Goal: Check status: Check status

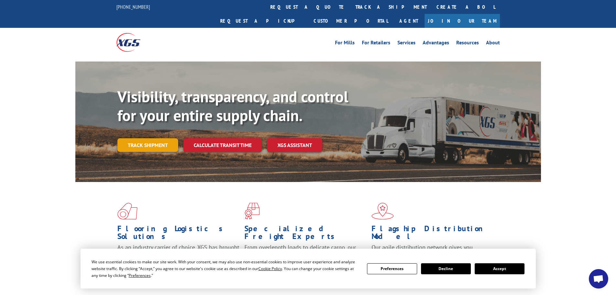
click at [151, 138] on link "Track shipment" at bounding box center [147, 145] width 61 height 14
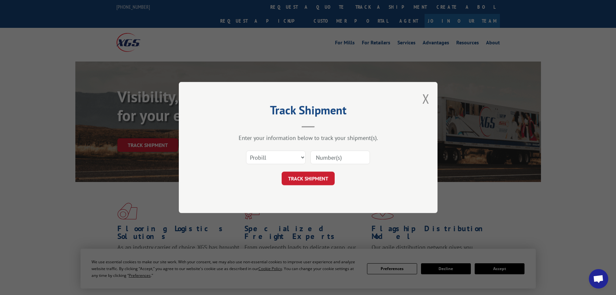
click at [325, 158] on input at bounding box center [341, 157] width 60 height 14
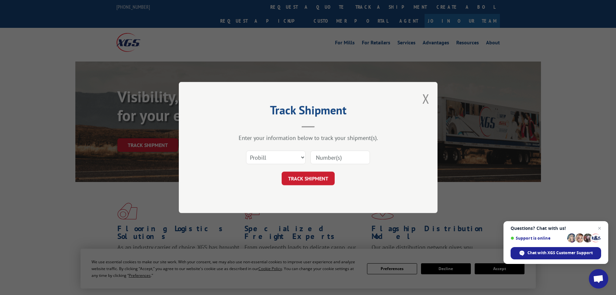
paste input "17410172"
type input "17410172"
click at [316, 175] on button "TRACK SHIPMENT" at bounding box center [308, 179] width 53 height 14
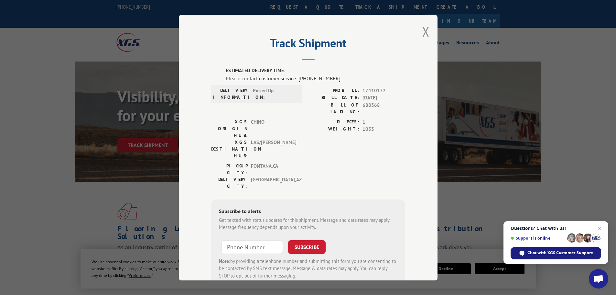
click at [540, 256] on div "Chat with XGS Customer Support" at bounding box center [556, 253] width 91 height 12
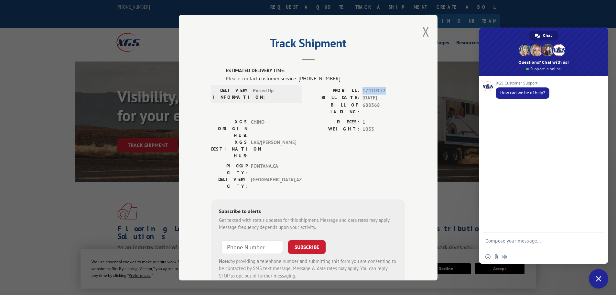
drag, startPoint x: 382, startPoint y: 88, endPoint x: 361, endPoint y: 91, distance: 21.2
click at [360, 92] on div "PROBILL: 17410172" at bounding box center [356, 90] width 97 height 7
copy span "17410172"
click at [530, 242] on textarea "Compose your message..." at bounding box center [537, 244] width 102 height 12
type textarea "track shipment"
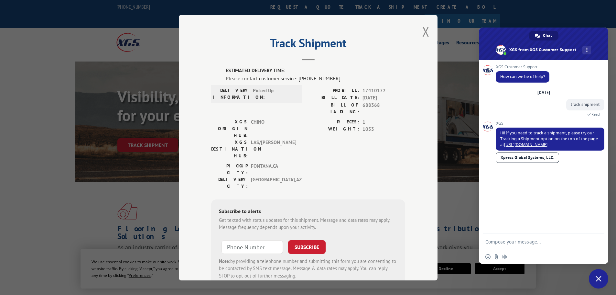
drag, startPoint x: 513, startPoint y: 236, endPoint x: 527, endPoint y: 241, distance: 14.6
click at [527, 241] on textarea "Compose your message..." at bounding box center [537, 242] width 102 height 6
type textarea "need human"
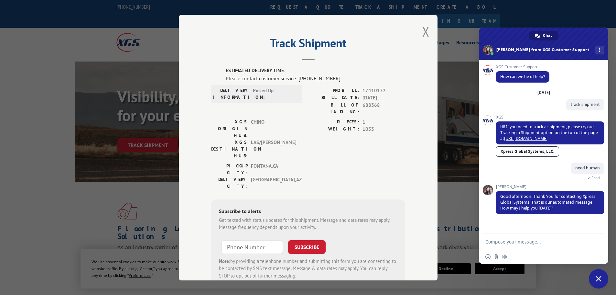
paste textarea "17410172"
type textarea "17410172 pro # missing"
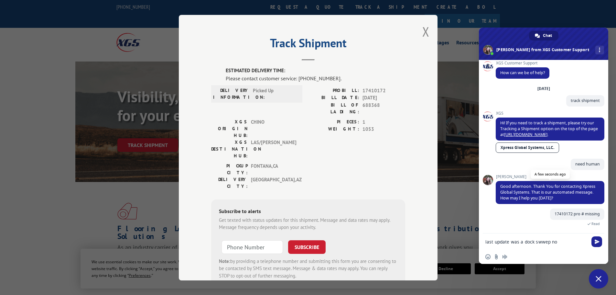
scroll to position [11, 0]
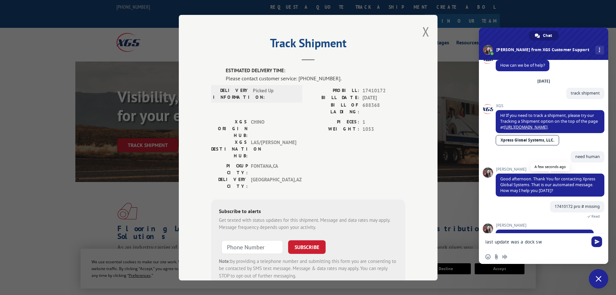
type textarea "last update was a dock s"
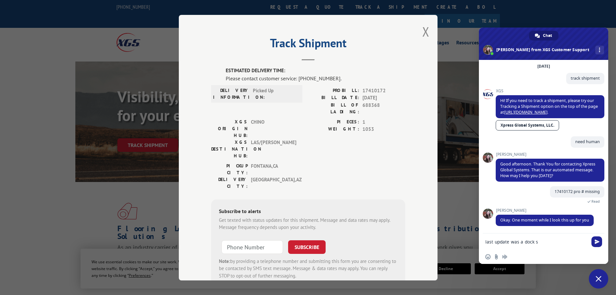
drag, startPoint x: 464, startPoint y: 236, endPoint x: 455, endPoint y: 235, distance: 8.4
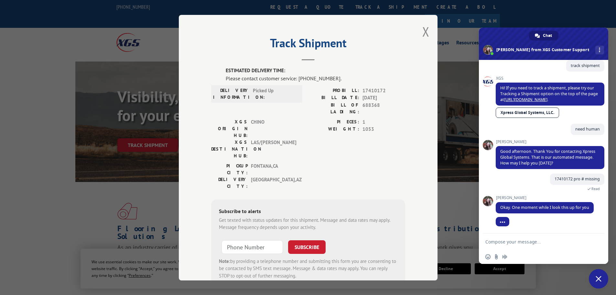
scroll to position [63, 0]
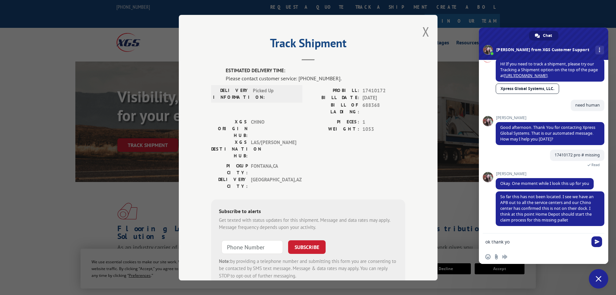
type textarea "ok thank you"
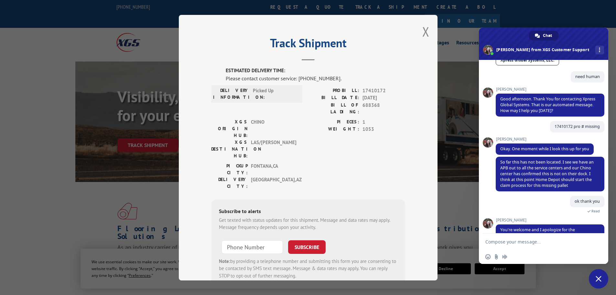
scroll to position [107, 0]
